Goal: Task Accomplishment & Management: Manage account settings

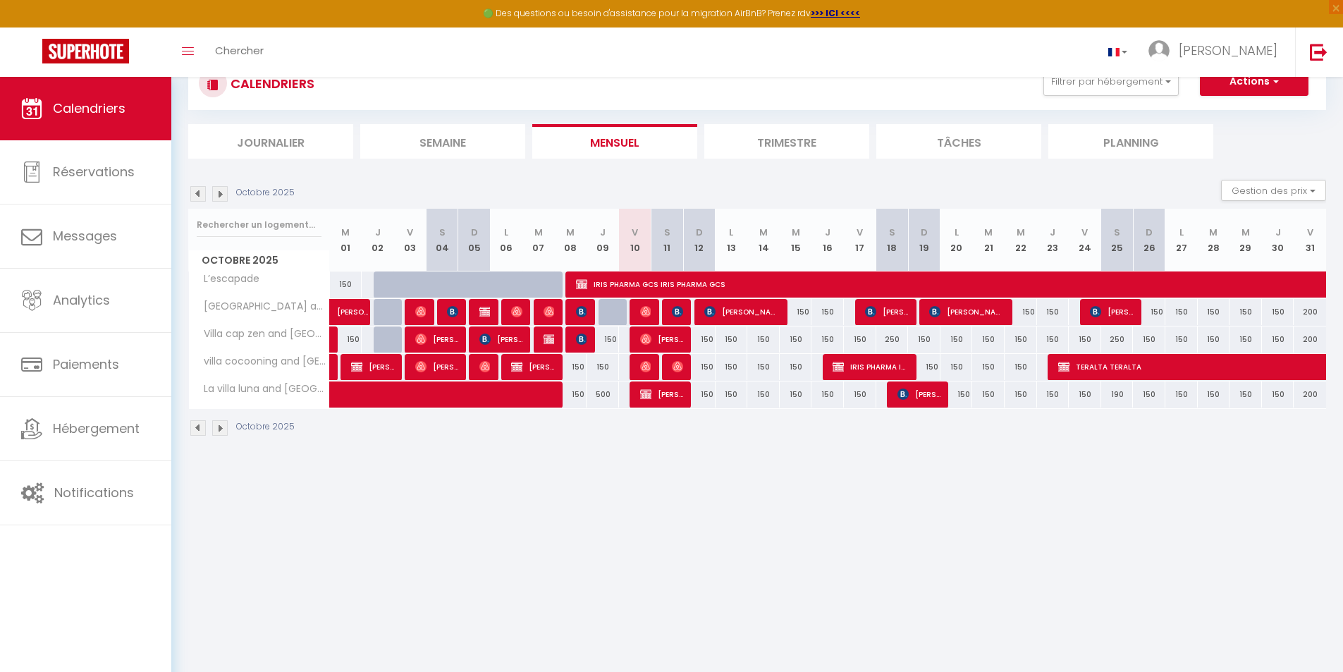
scroll to position [77, 0]
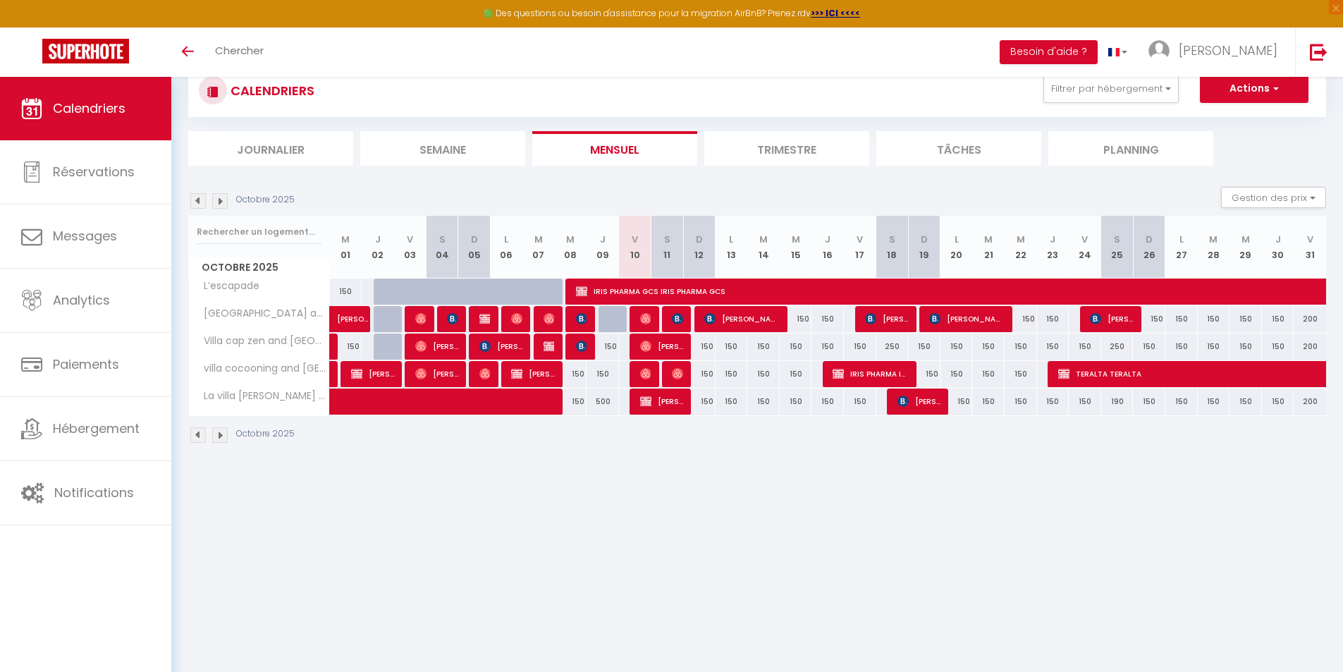
scroll to position [77, 0]
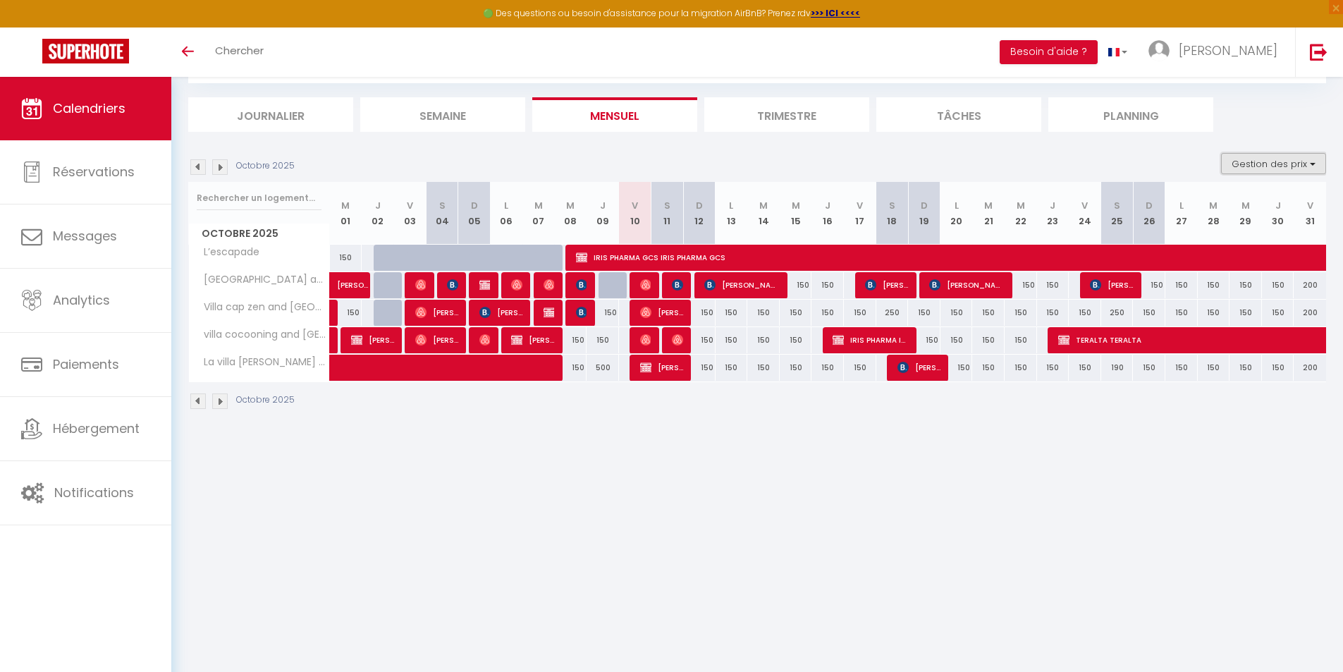
click at [1278, 158] on button "Gestion des prix" at bounding box center [1273, 163] width 105 height 21
click at [1209, 259] on input "Disponibilité" at bounding box center [1261, 256] width 127 height 14
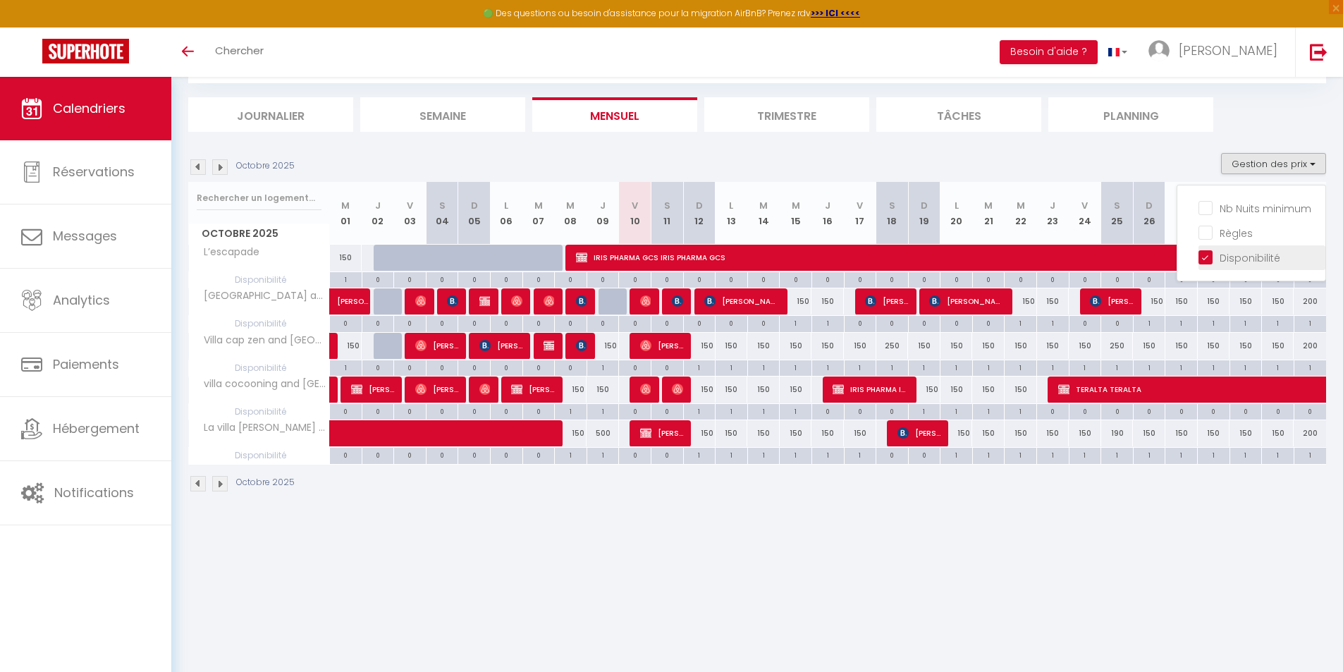
click at [1209, 259] on input "Disponibilité" at bounding box center [1261, 256] width 127 height 14
checkbox input "false"
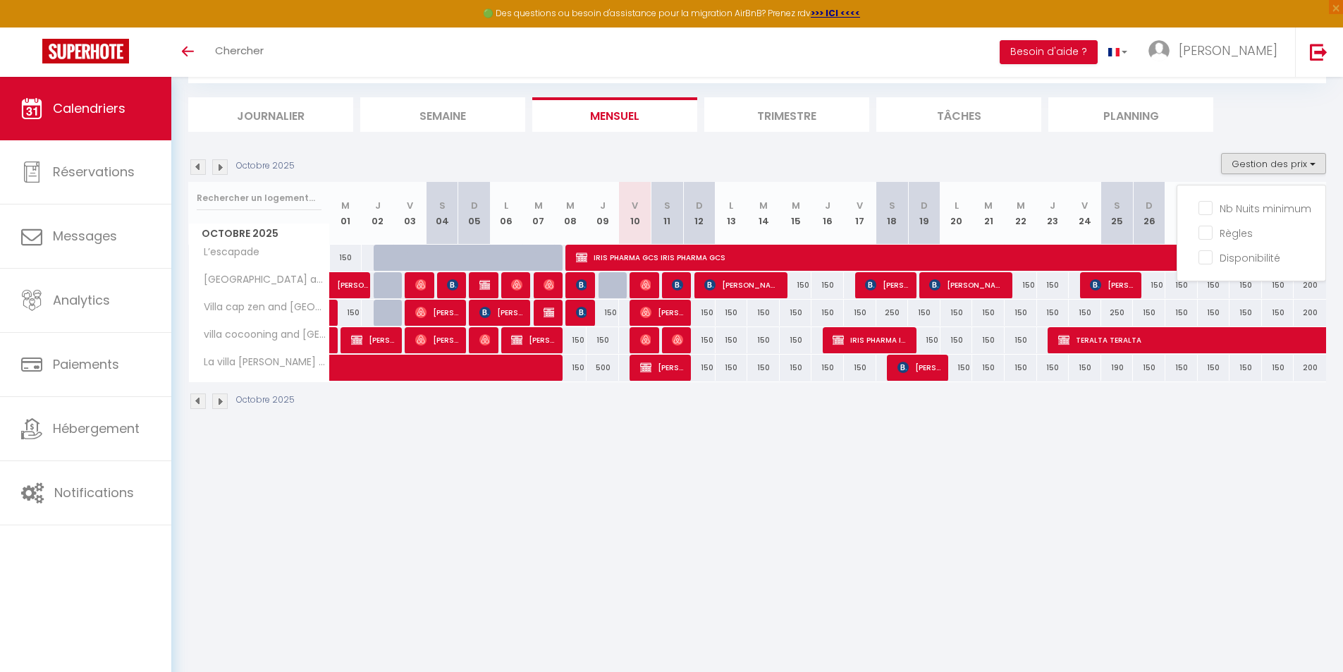
click at [1256, 476] on body "🟢 Des questions ou besoin d'assistance pour la migration AirBnB? Prenez rdv >>>…" at bounding box center [671, 336] width 1343 height 672
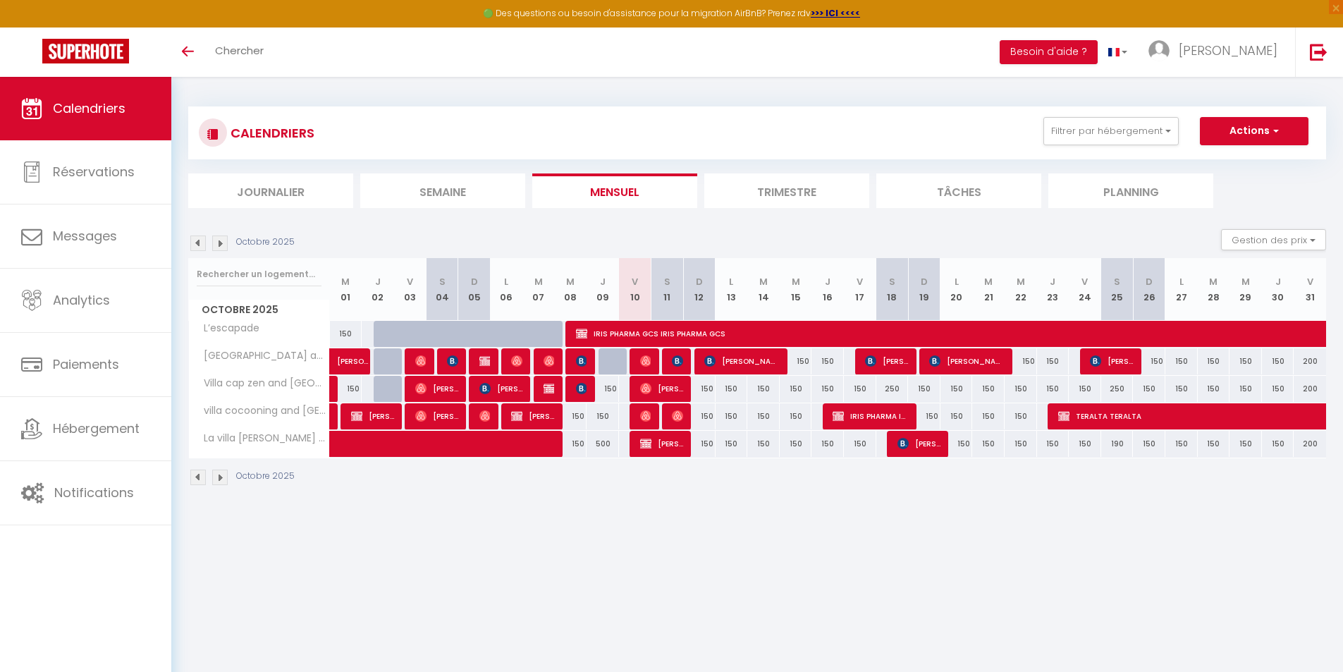
scroll to position [0, 0]
click at [1126, 188] on li "Planning" at bounding box center [1130, 191] width 165 height 35
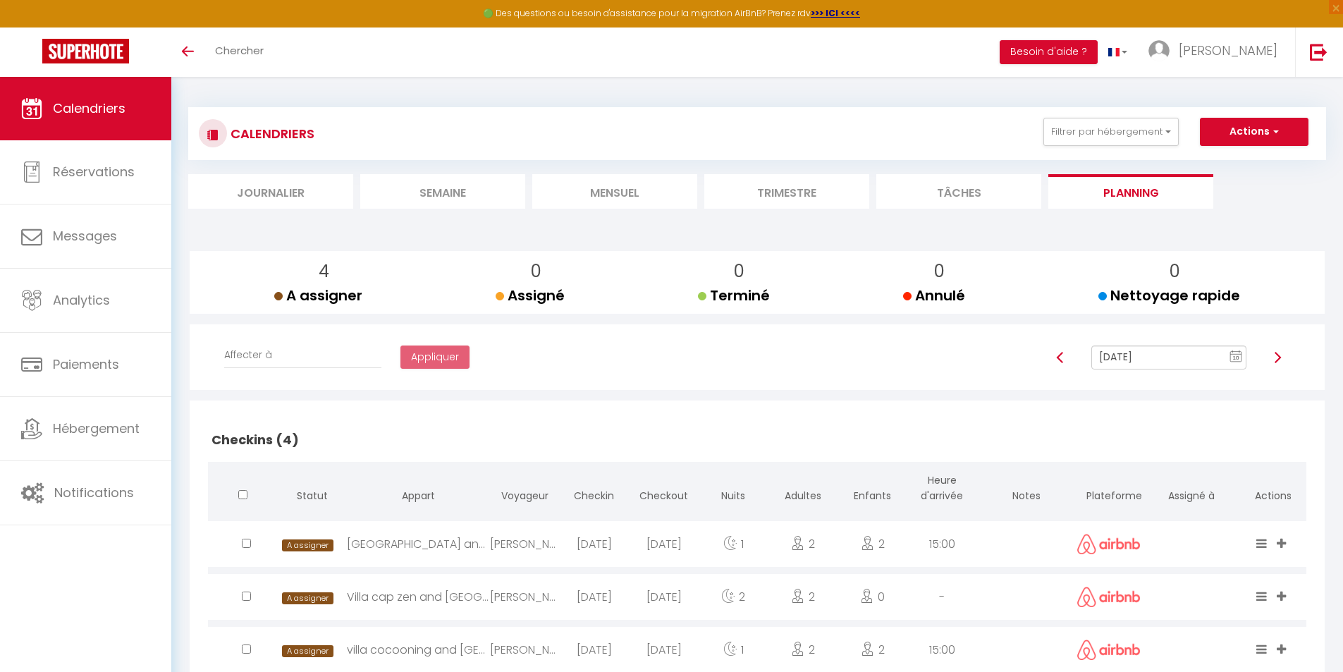
click at [116, 118] on link "Calendriers" at bounding box center [85, 108] width 171 height 63
click at [619, 193] on li "Mensuel" at bounding box center [614, 191] width 165 height 35
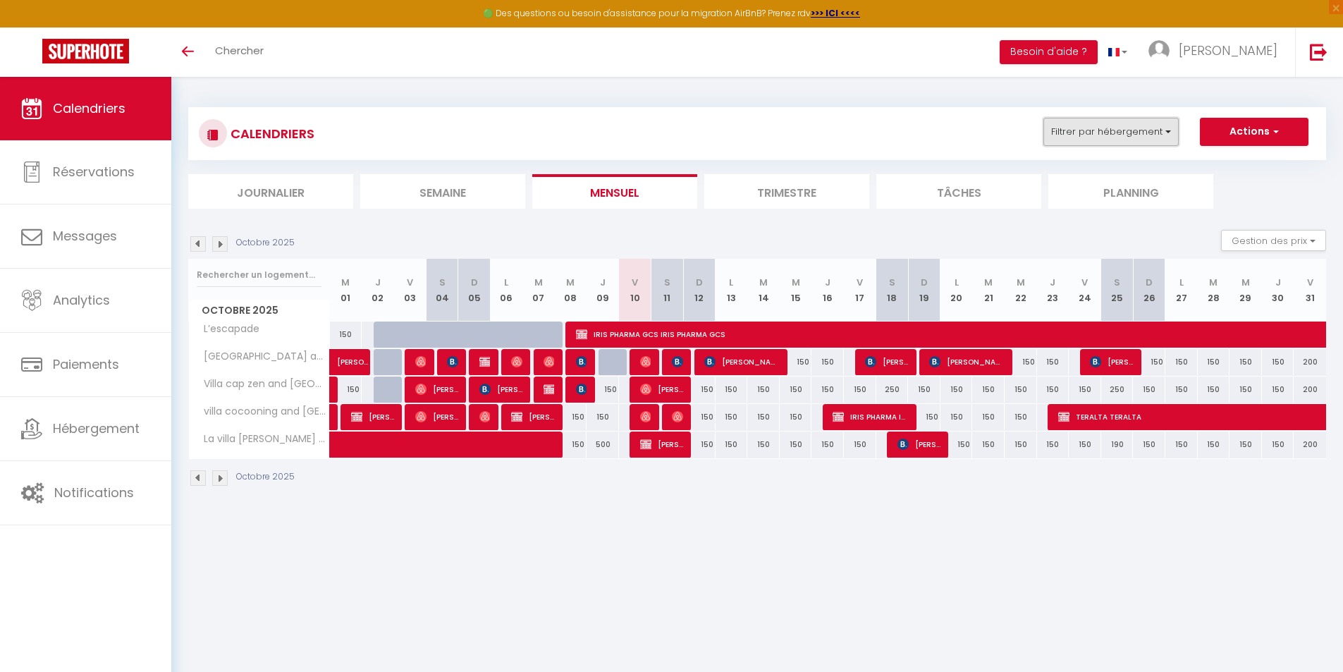
click at [1140, 130] on button "Filtrer par hébergement" at bounding box center [1110, 132] width 135 height 28
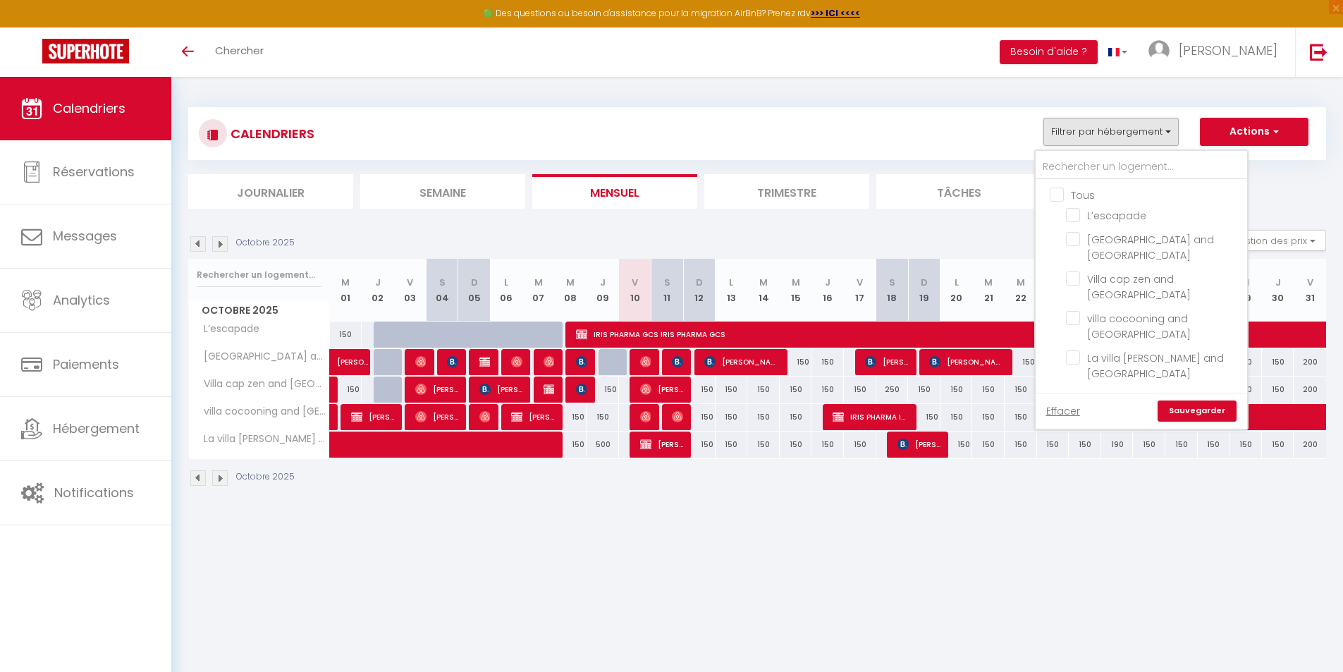
click at [1062, 190] on input "Tous" at bounding box center [1154, 194] width 211 height 14
checkbox input "true"
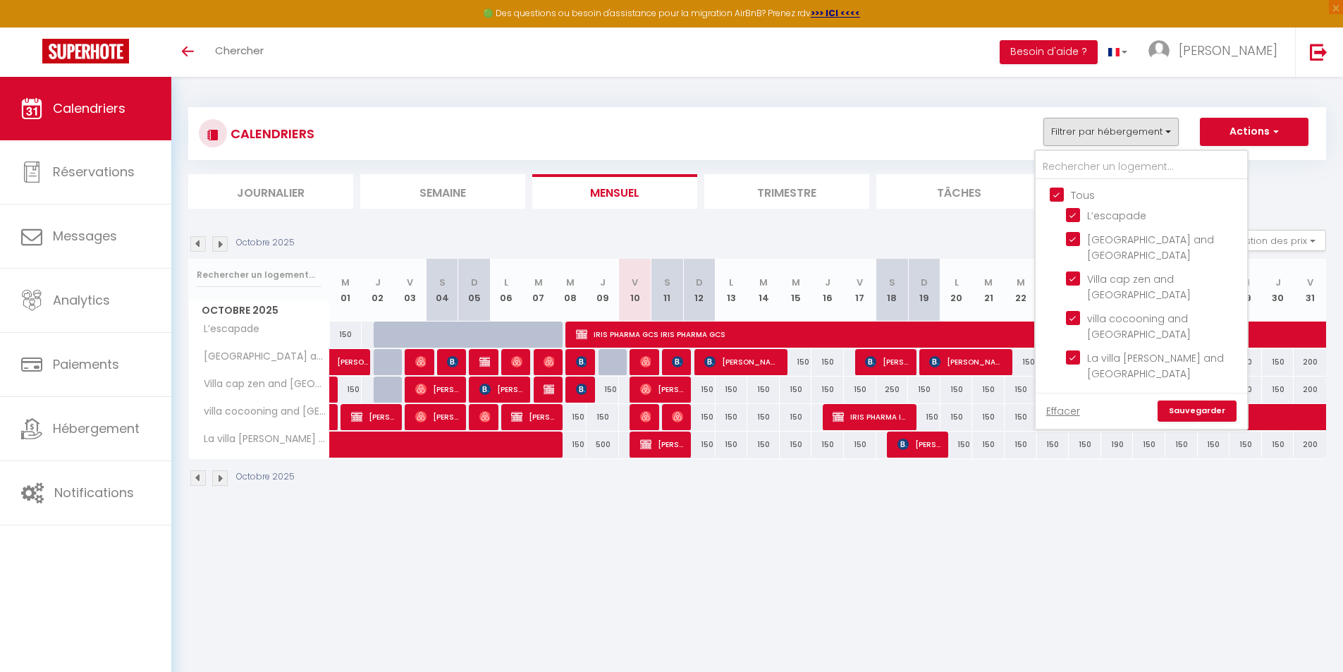
checkbox input "true"
click at [1059, 194] on input "Tous" at bounding box center [1154, 194] width 211 height 14
checkbox input "false"
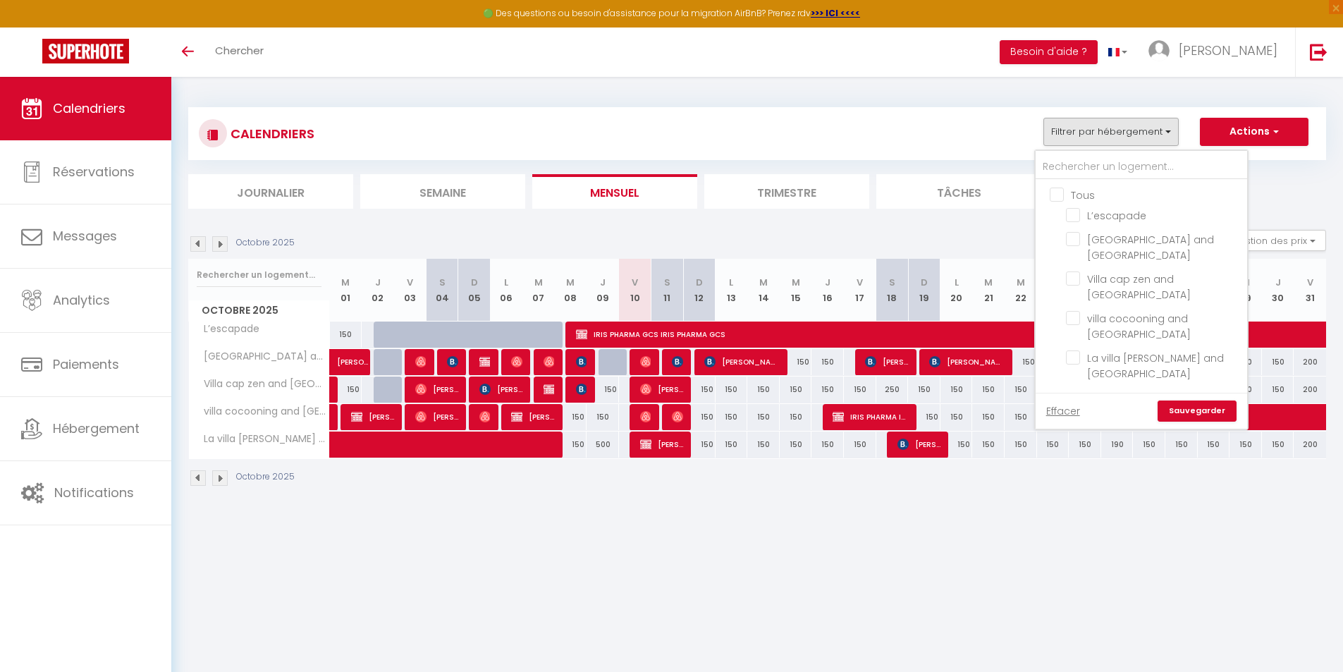
checkbox input "false"
click at [1059, 194] on input "Tous" at bounding box center [1154, 194] width 211 height 14
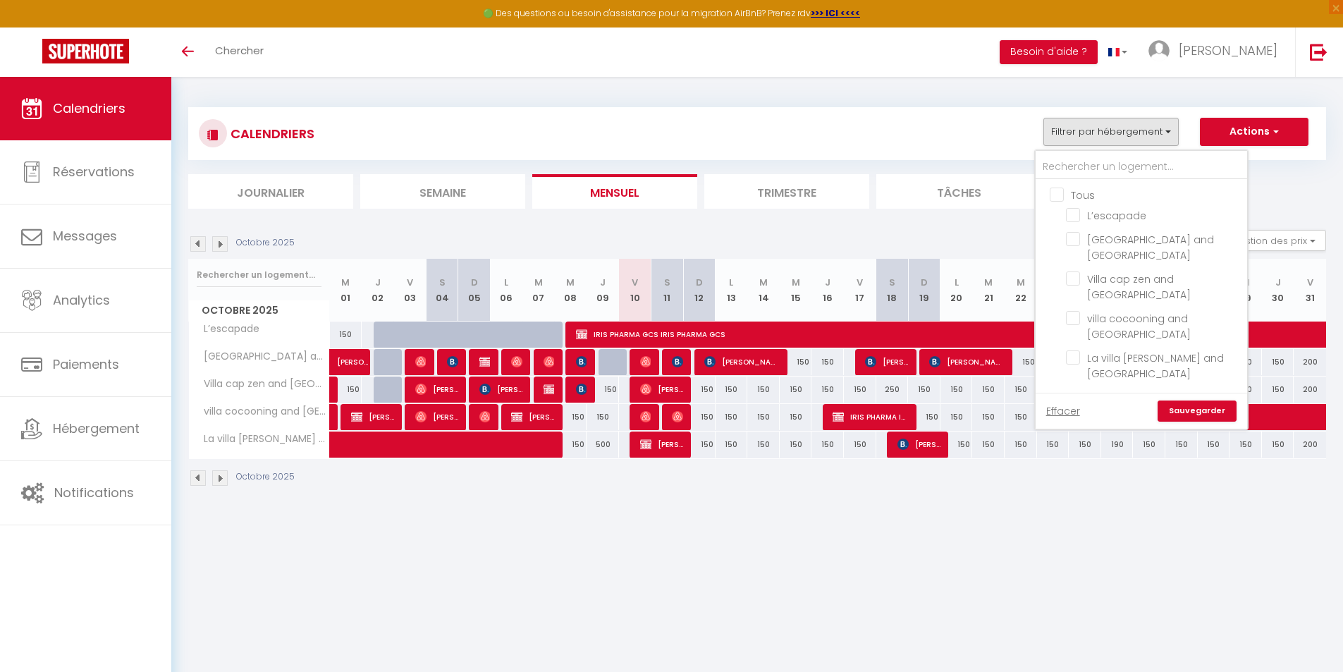
checkbox input "true"
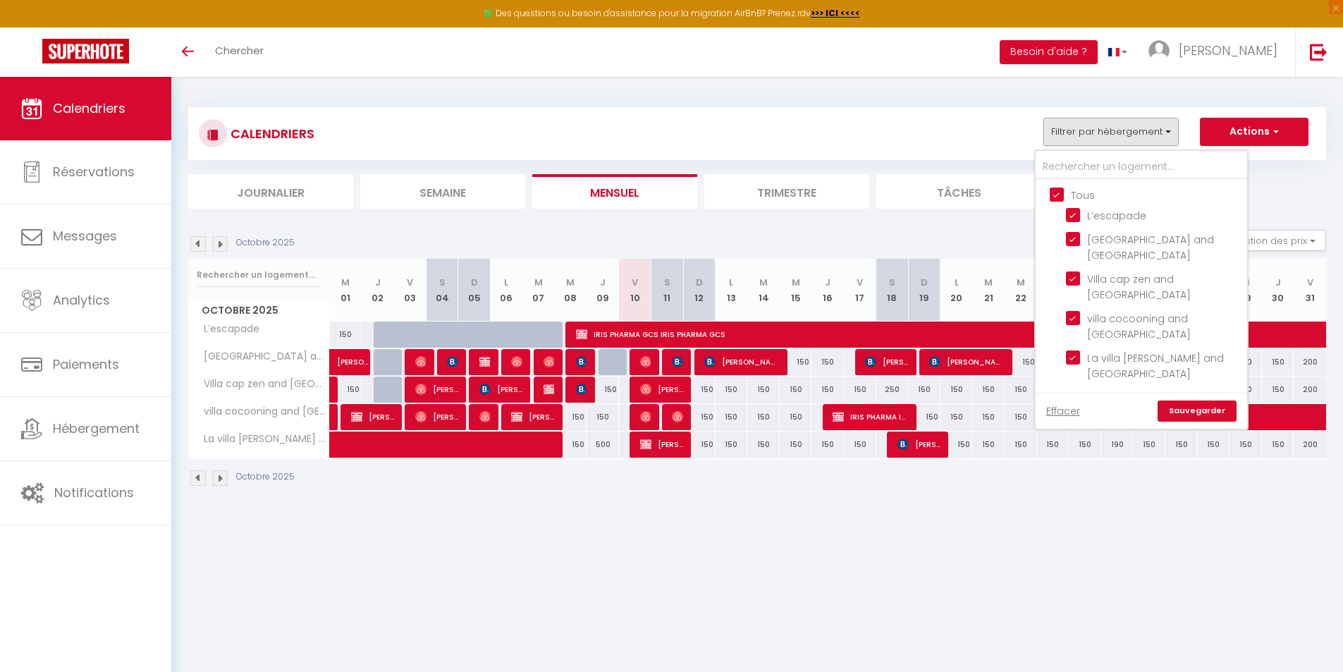
checkbox input "true"
click at [1206, 400] on link "Sauvegarder" at bounding box center [1196, 410] width 79 height 21
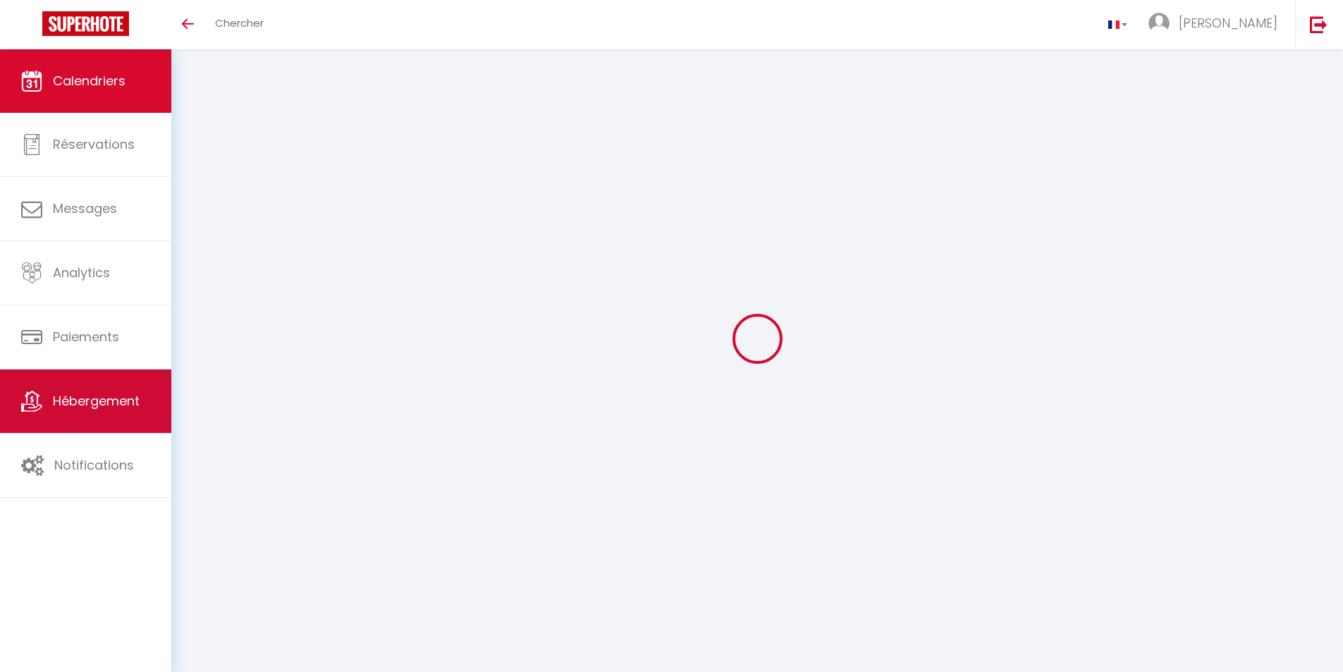
click at [100, 411] on link "Hébergement" at bounding box center [85, 400] width 171 height 63
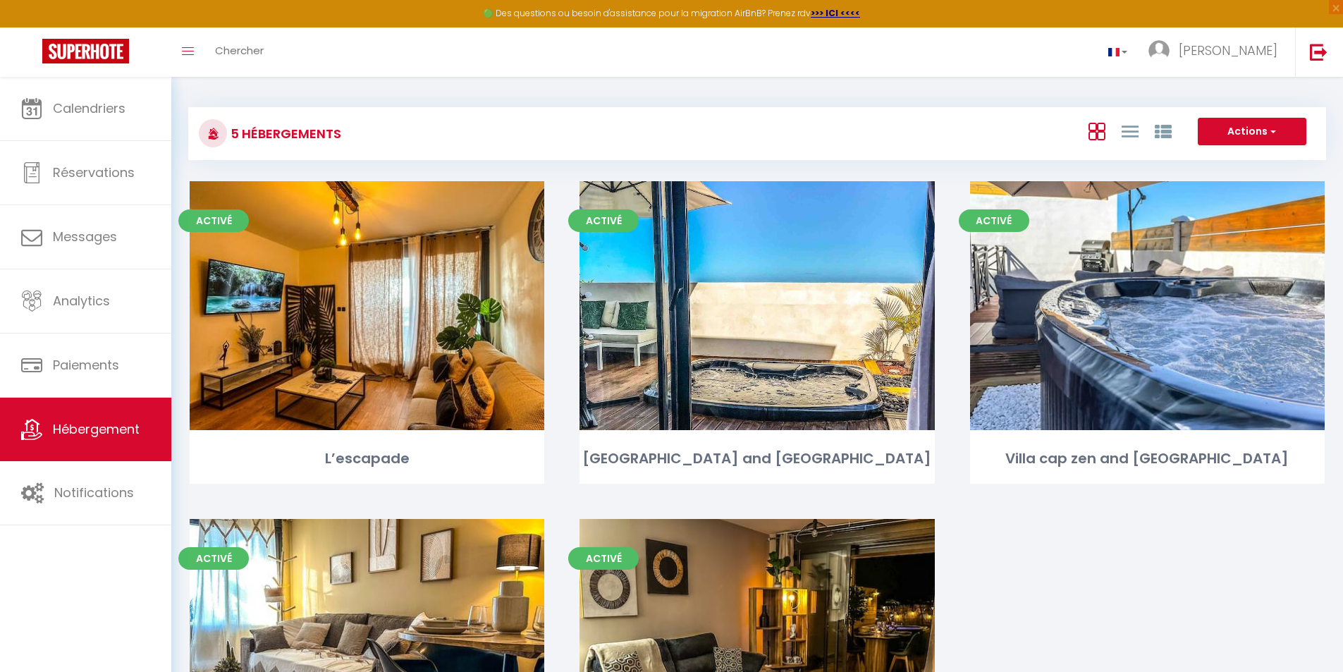
click at [1118, 127] on div at bounding box center [1129, 131] width 97 height 27
click at [1125, 128] on icon at bounding box center [1129, 132] width 17 height 18
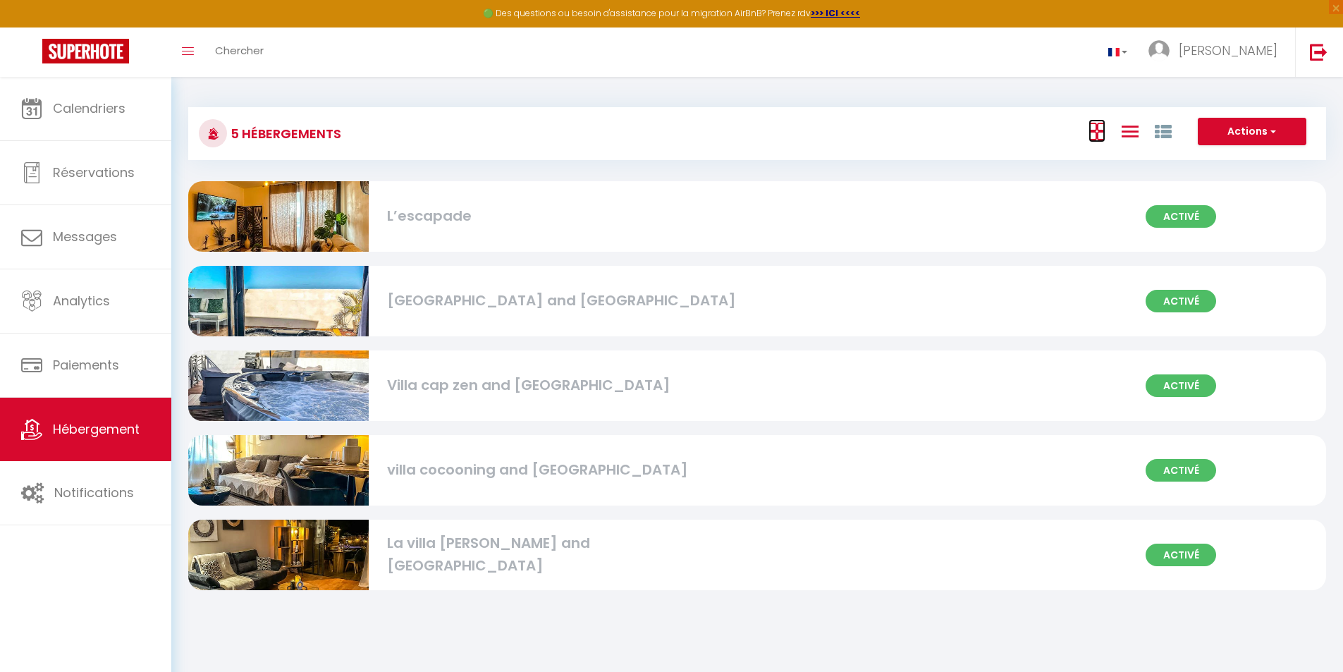
click at [1098, 136] on icon at bounding box center [1096, 132] width 17 height 18
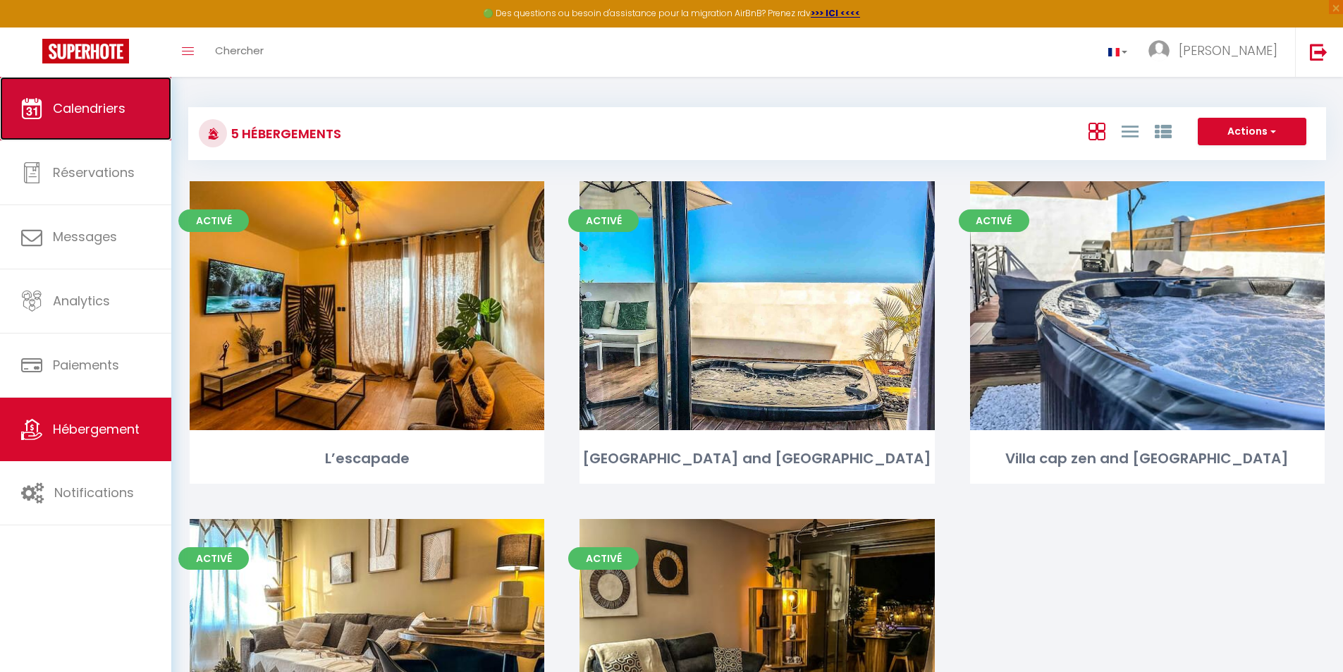
click at [130, 125] on link "Calendriers" at bounding box center [85, 108] width 171 height 63
